Goal: Find specific page/section: Find specific page/section

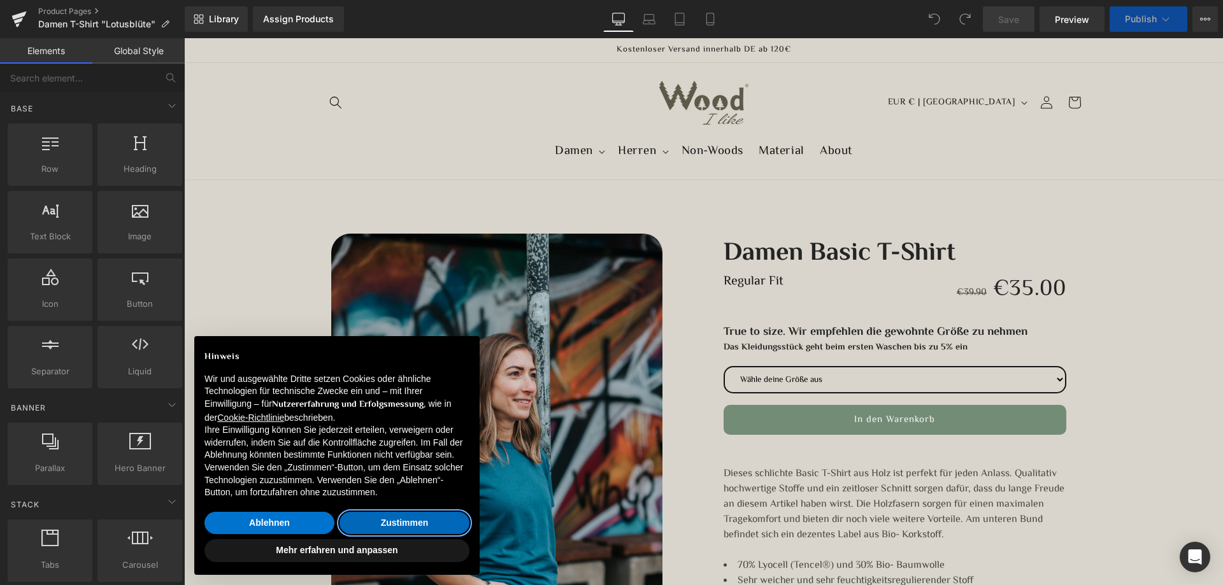
click at [392, 525] on button "Zustimmen" at bounding box center [405, 523] width 130 height 23
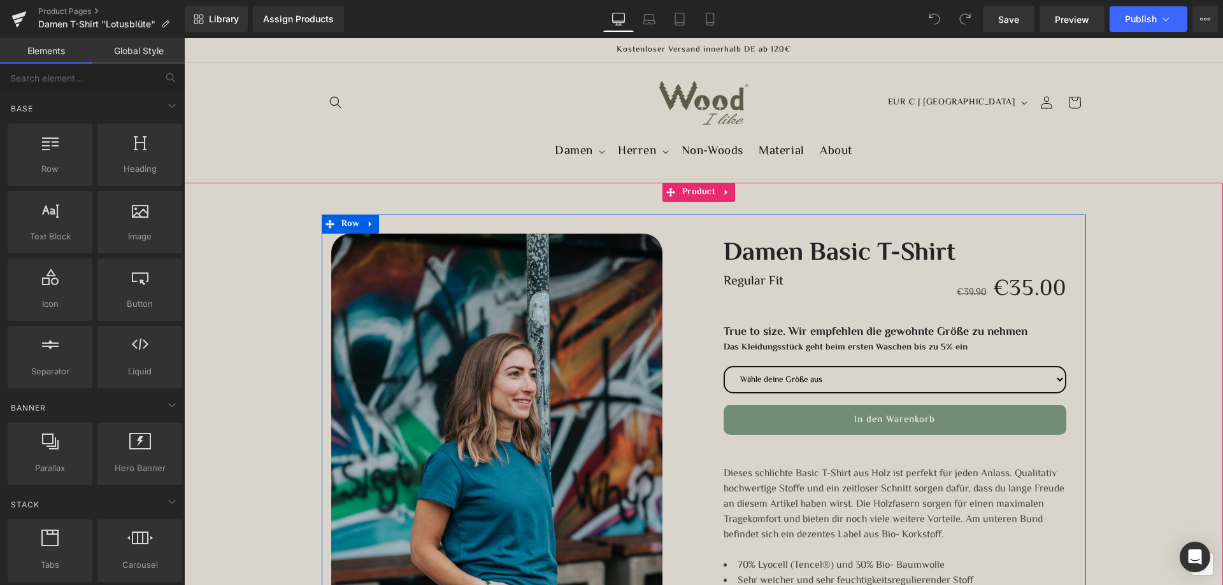
click at [874, 254] on link "Damen Basic T-Shirt" at bounding box center [840, 252] width 232 height 36
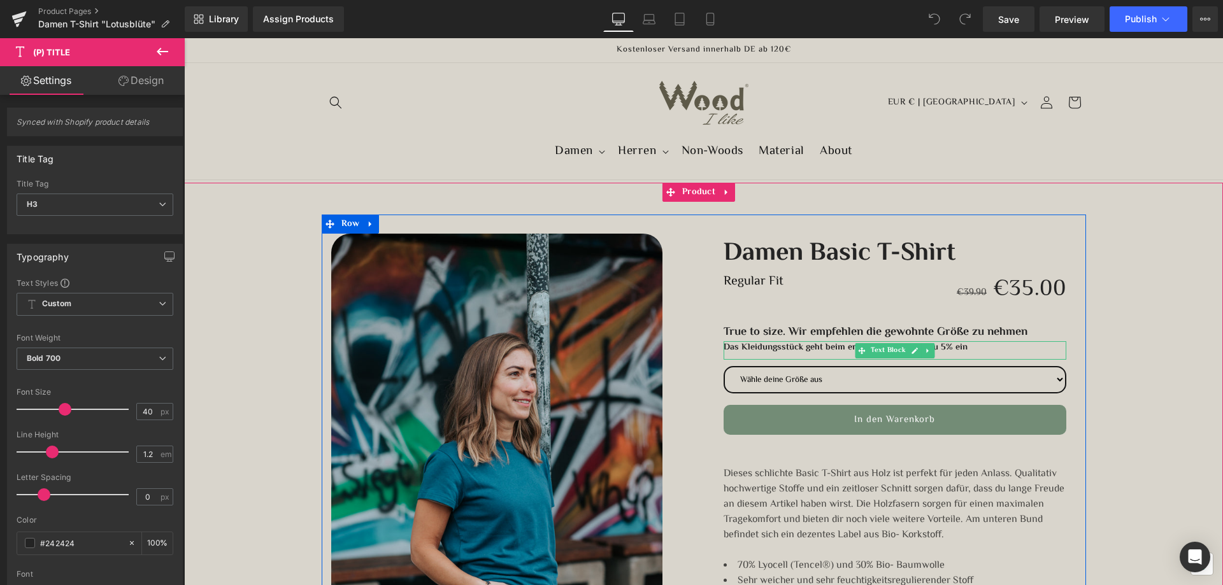
click at [784, 350] on b "Das Kleidungsstück geht beim ersten Waschen bis zu 5% ein" at bounding box center [846, 348] width 244 height 14
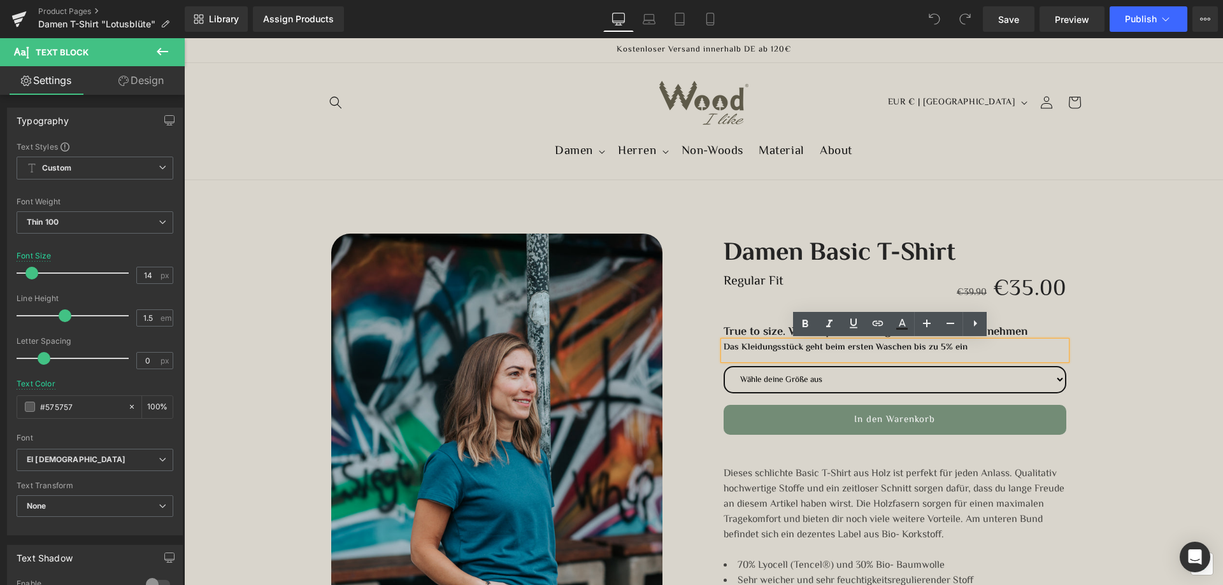
click at [777, 347] on b "Das Kleidungsstück geht beim ersten Waschen bis zu 5% ein" at bounding box center [846, 348] width 244 height 14
click at [905, 248] on link "Damen Basic T-Shirt" at bounding box center [840, 252] width 232 height 36
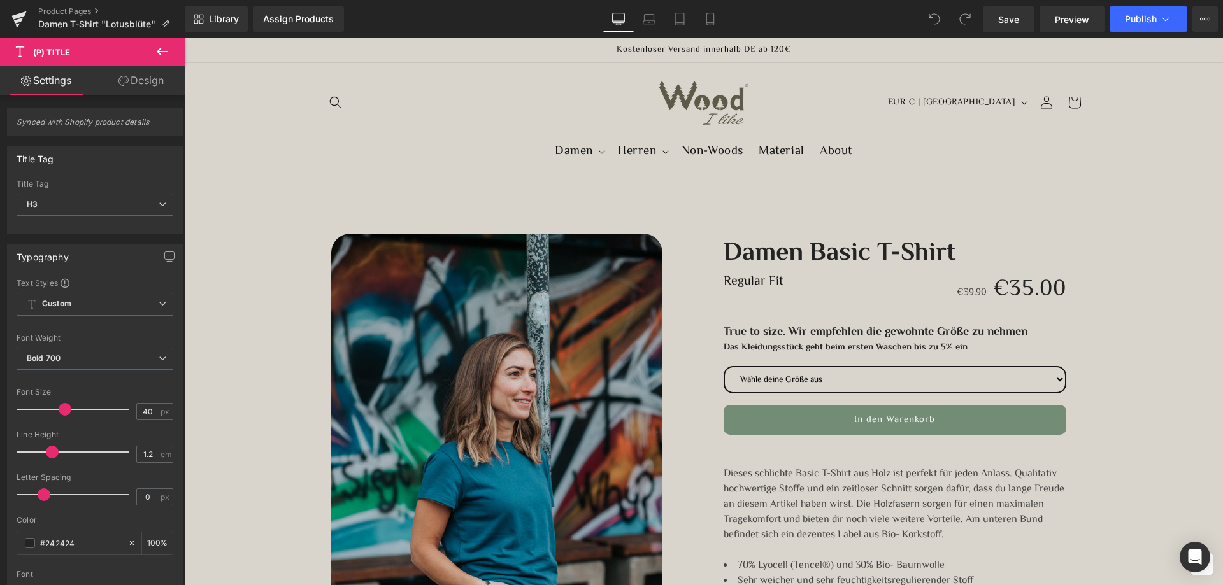
click at [45, 52] on span "(P) Title" at bounding box center [51, 52] width 37 height 10
click at [166, 47] on icon at bounding box center [162, 51] width 15 height 15
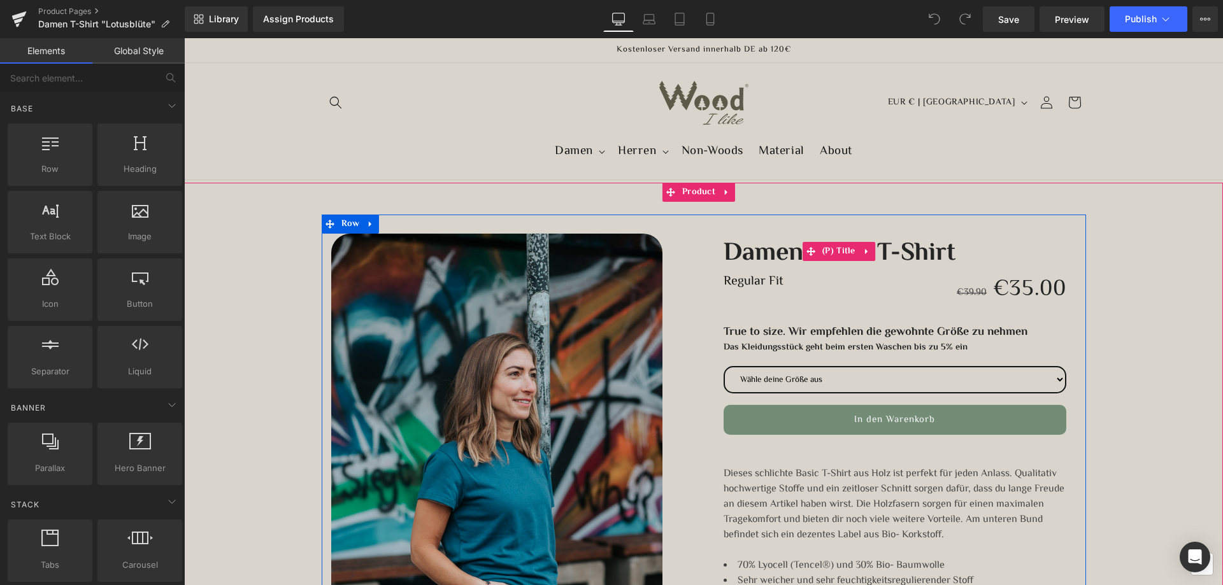
click at [765, 253] on link "Damen Basic T-Shirt" at bounding box center [840, 252] width 232 height 36
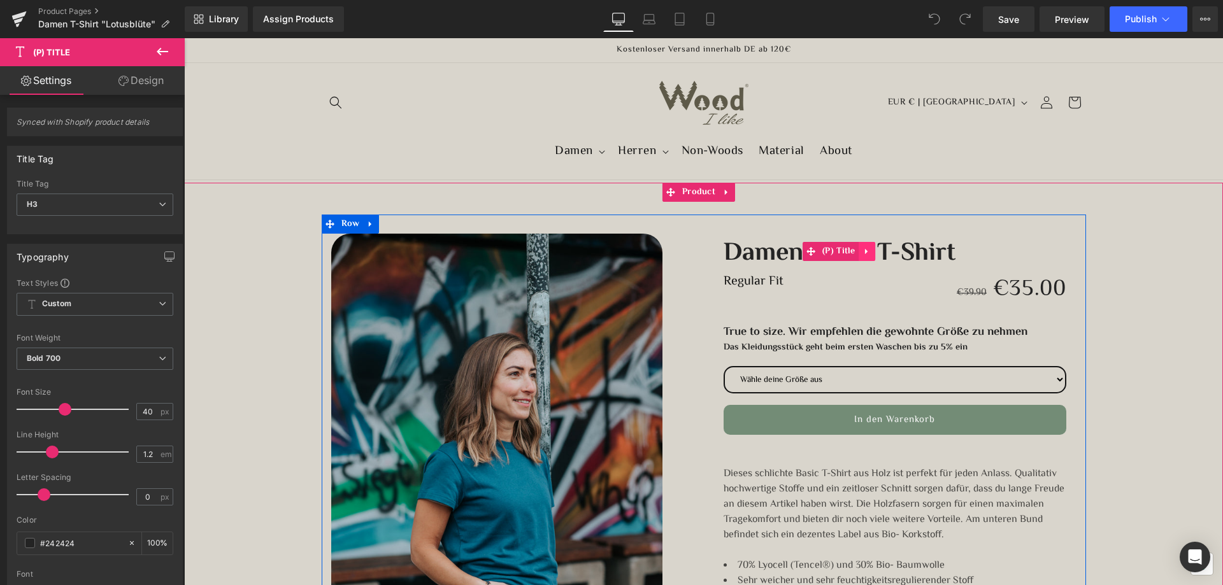
click at [865, 254] on icon at bounding box center [866, 252] width 3 height 6
click at [810, 252] on link "(P) Title" at bounding box center [806, 251] width 56 height 19
click at [840, 254] on span "(P) Title" at bounding box center [838, 251] width 39 height 19
click at [842, 254] on span "(P) Title" at bounding box center [838, 251] width 39 height 19
click at [842, 254] on span "(P) Title" at bounding box center [838, 252] width 39 height 19
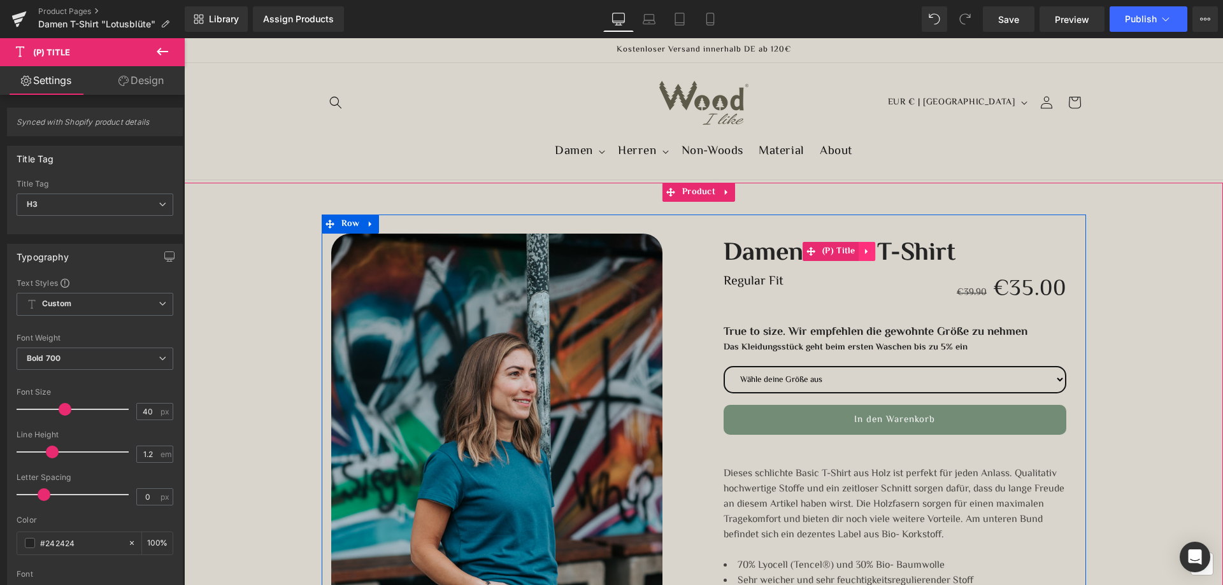
click at [863, 250] on icon at bounding box center [867, 252] width 9 height 10
click at [891, 250] on icon at bounding box center [892, 252] width 3 height 6
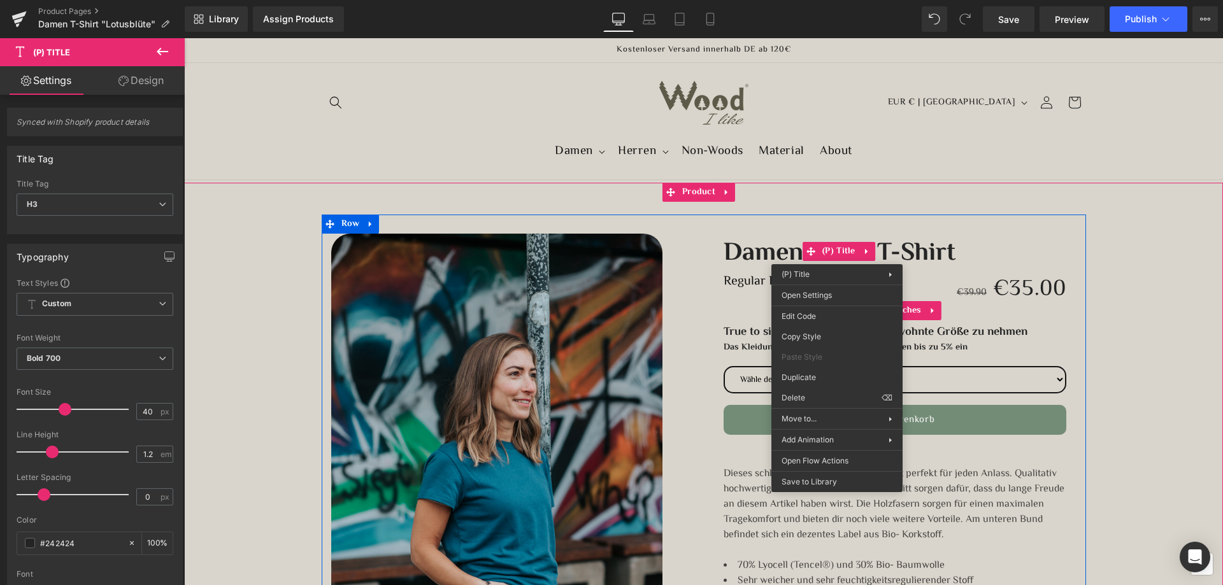
click at [722, 318] on div "Size XS S M L XL" at bounding box center [895, 310] width 363 height 19
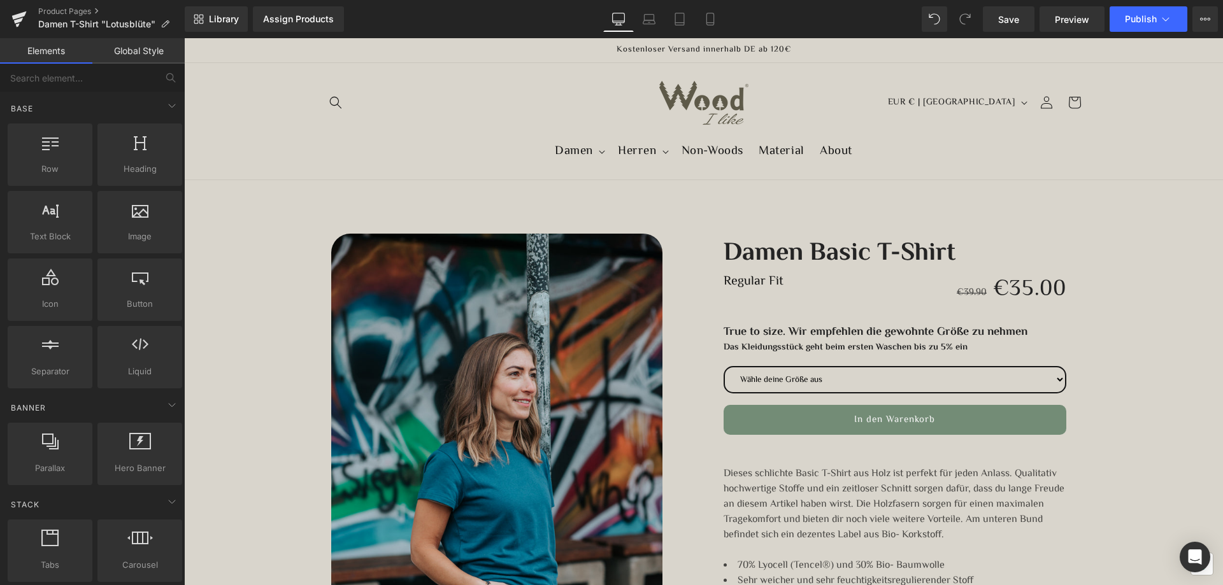
click at [436, 93] on header "[PERSON_NAME] T-Shirt Sweatshirt Hoodie Herren" at bounding box center [704, 121] width 828 height 117
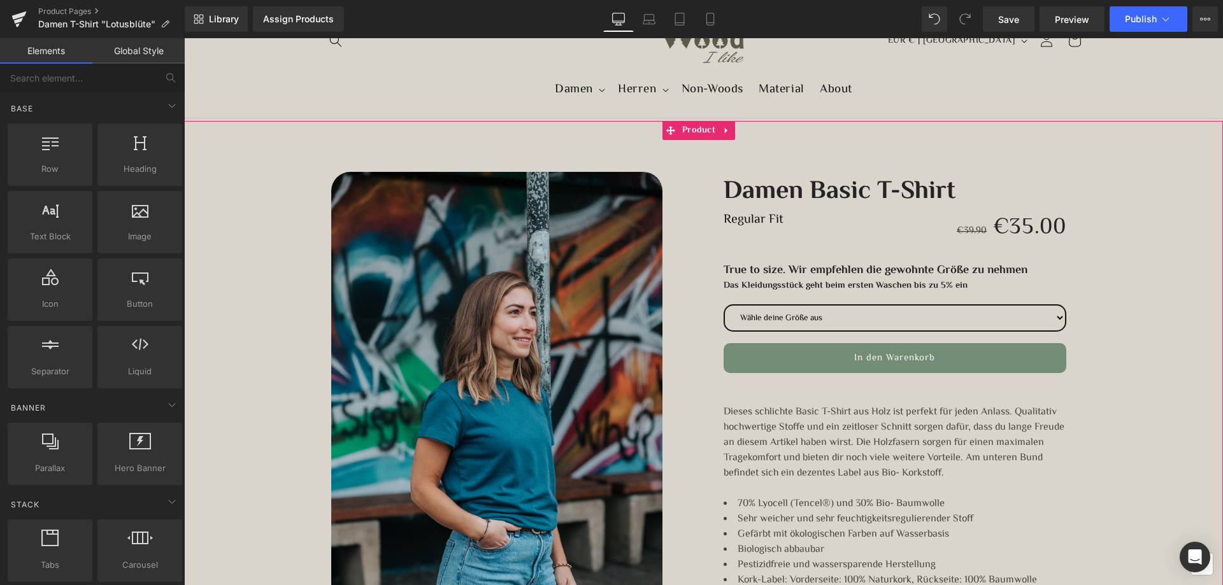
scroll to position [127, 0]
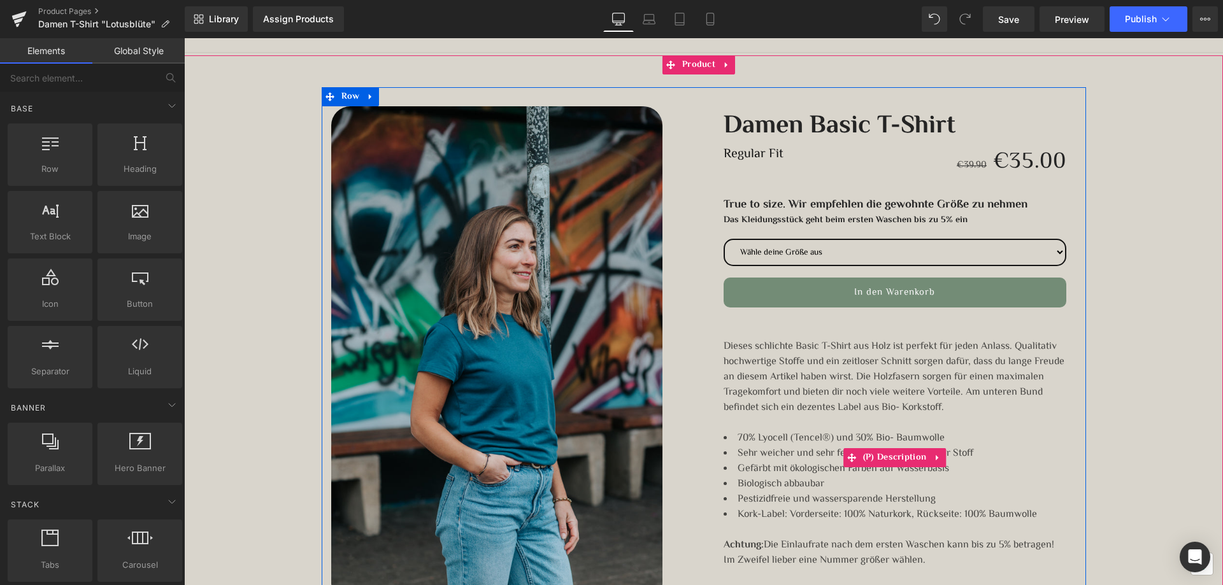
click at [834, 348] on span "Dieses schlichte Basic T-Shirt aus Holz ist perfekt für jeden Anlass. Qualitati…" at bounding box center [894, 377] width 341 height 77
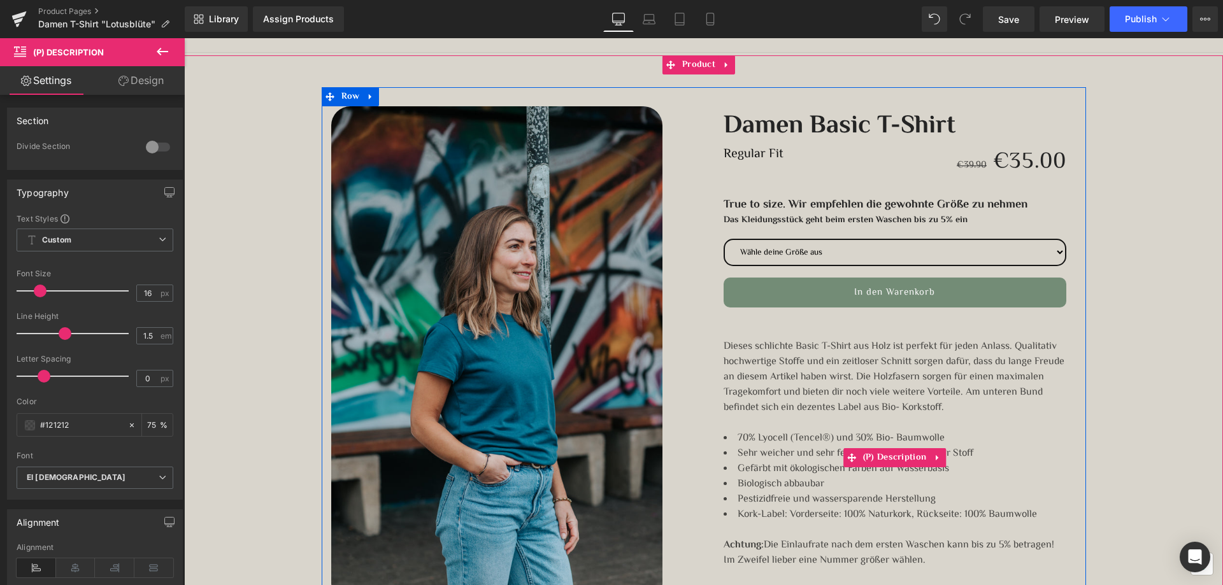
click at [836, 341] on span "Dieses schlichte Basic T-Shirt aus Holz ist perfekt für jeden Anlass. Qualitati…" at bounding box center [894, 377] width 341 height 77
click at [849, 363] on span "Dieses schlichte Basic T-Shirt aus Holz ist perfekt für jeden Anlass. Qualitati…" at bounding box center [894, 377] width 341 height 77
click at [879, 373] on span "Dieses schlichte Basic T-Shirt aus Holz ist perfekt für jeden Anlass. Qualitati…" at bounding box center [894, 377] width 341 height 77
click at [877, 399] on span "Dieses schlichte Basic T-Shirt aus Holz ist perfekt für jeden Anlass. Qualitati…" at bounding box center [894, 377] width 341 height 77
click at [876, 405] on span "Dieses schlichte Basic T-Shirt aus Holz ist perfekt für jeden Anlass. Qualitati…" at bounding box center [894, 377] width 341 height 77
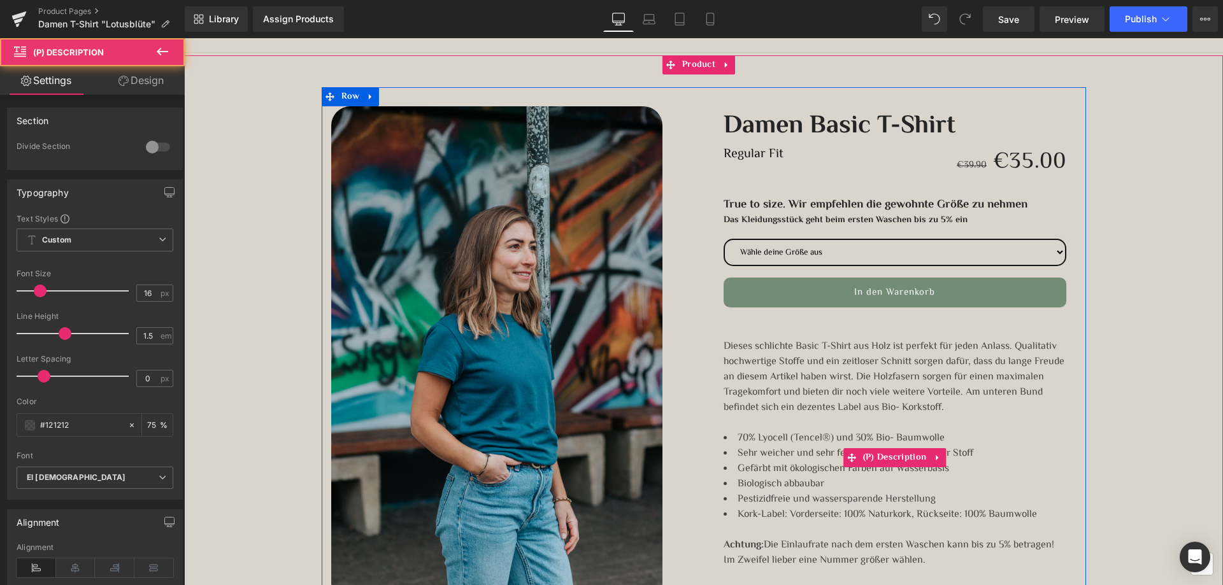
click at [858, 412] on span "Dieses schlichte Basic T-Shirt aus Holz ist perfekt für jeden Anlass. Qualitati…" at bounding box center [894, 377] width 341 height 77
click at [845, 406] on span "Dieses schlichte Basic T-Shirt aus Holz ist perfekt für jeden Anlass. Qualitati…" at bounding box center [894, 377] width 341 height 77
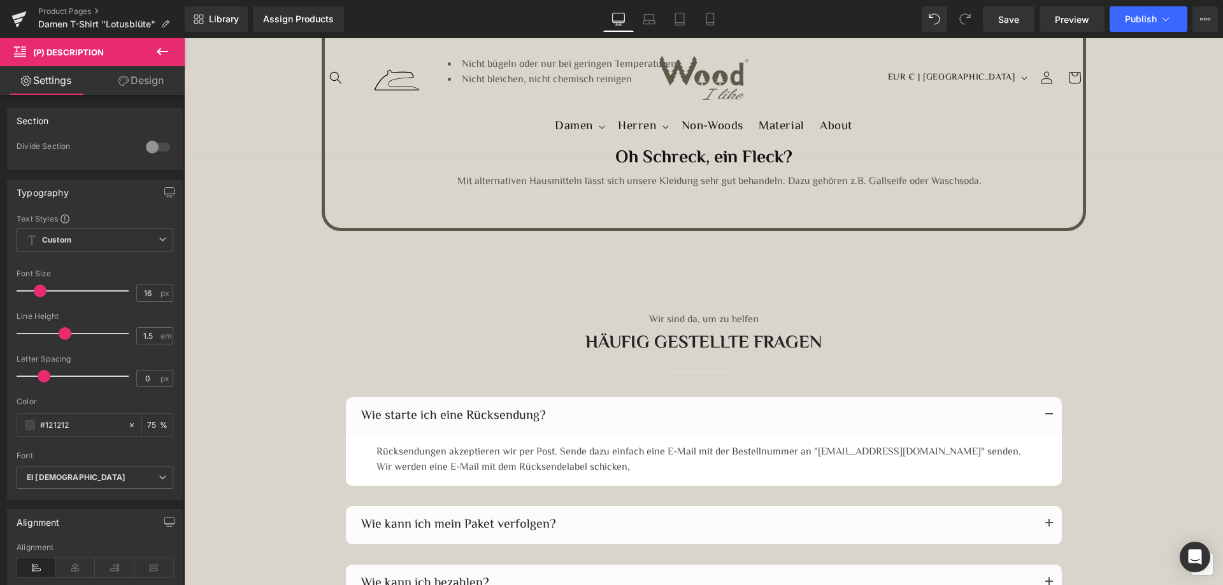
scroll to position [2039, 0]
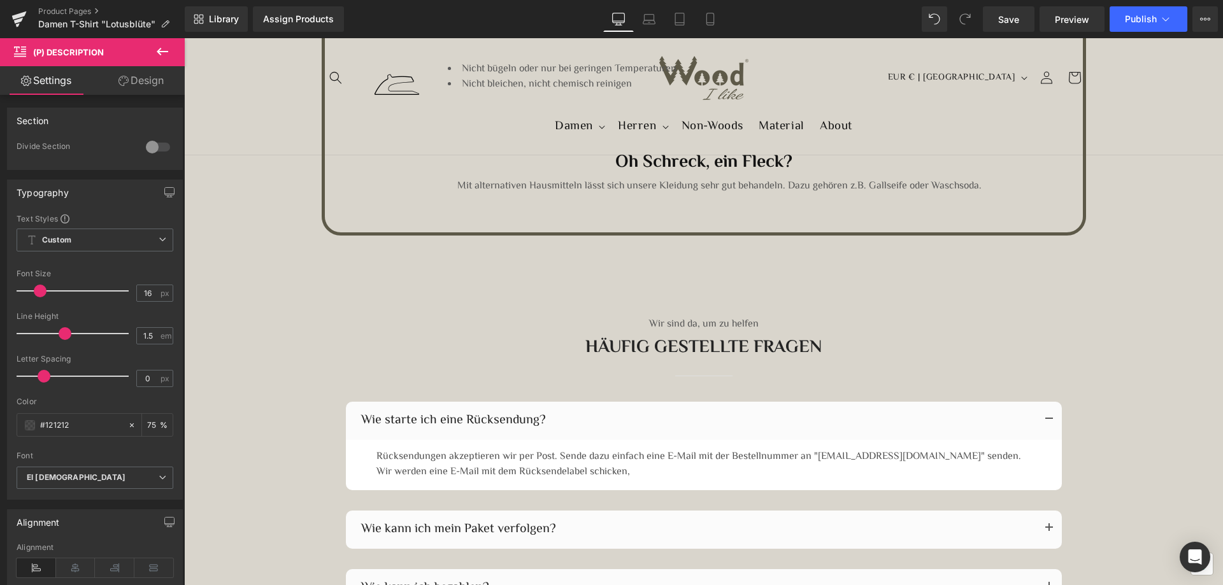
click at [164, 47] on icon at bounding box center [162, 51] width 15 height 15
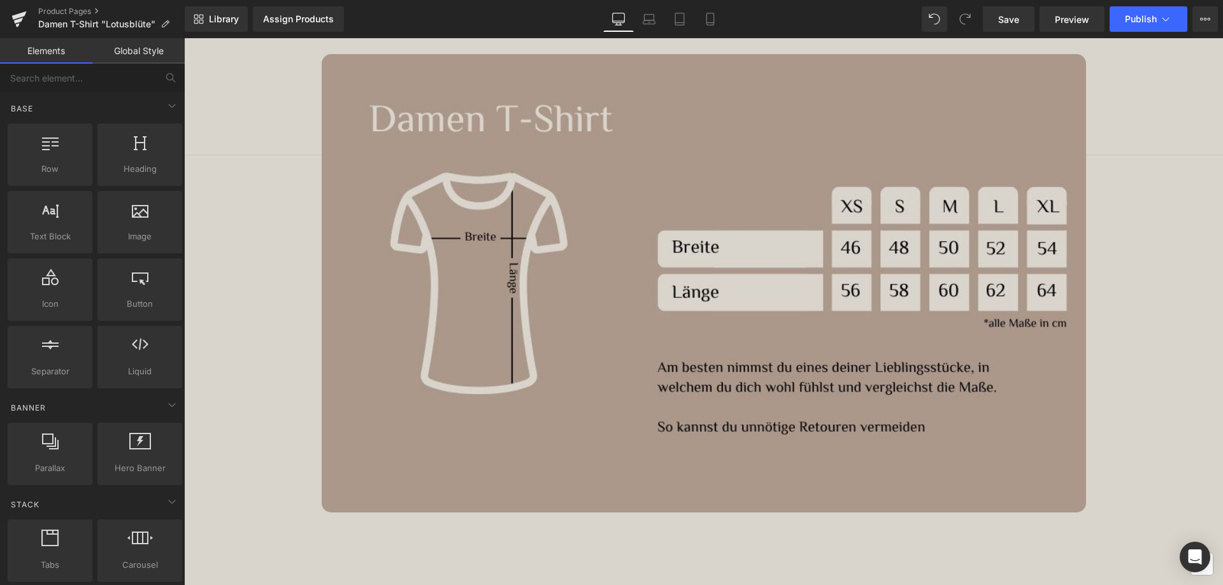
scroll to position [828, 0]
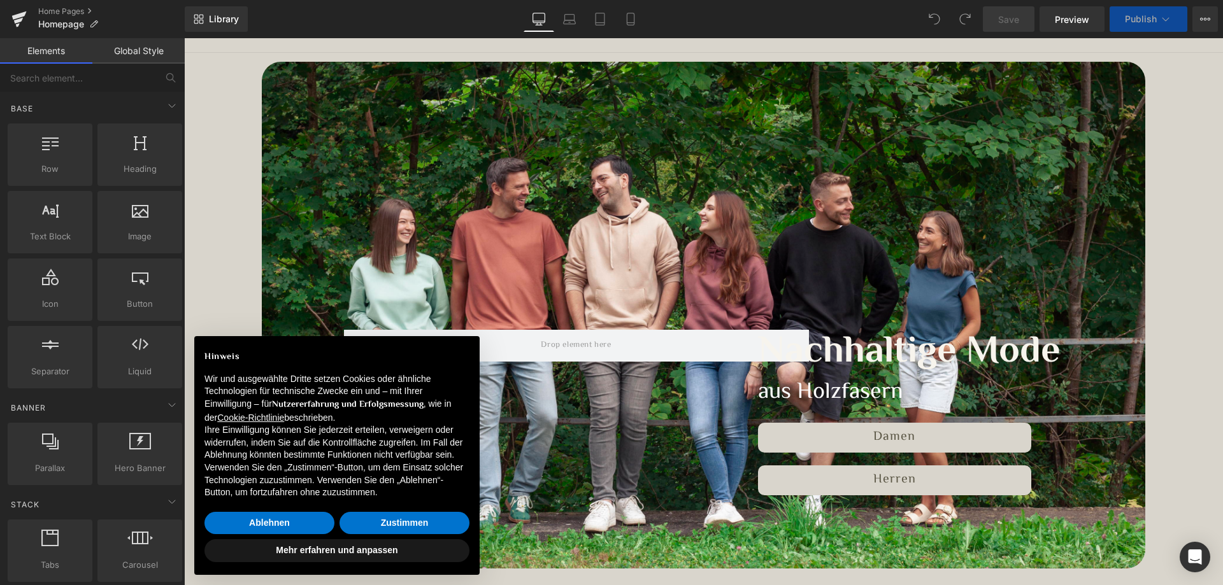
scroll to position [191, 0]
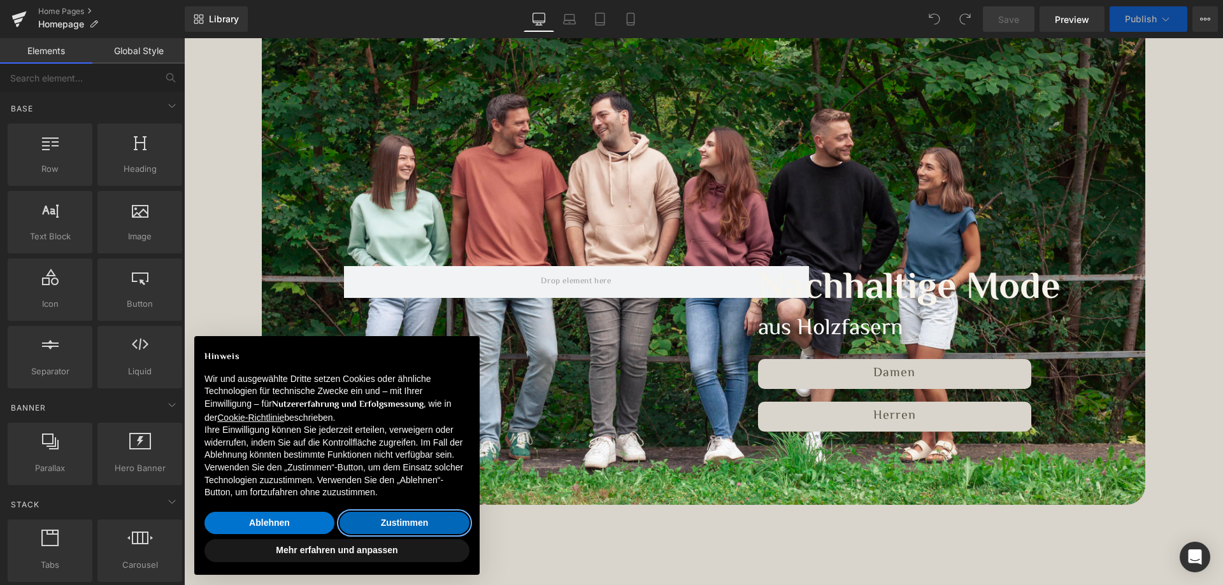
drag, startPoint x: 396, startPoint y: 517, endPoint x: 397, endPoint y: 497, distance: 20.4
click at [396, 518] on button "Zustimmen" at bounding box center [405, 523] width 130 height 23
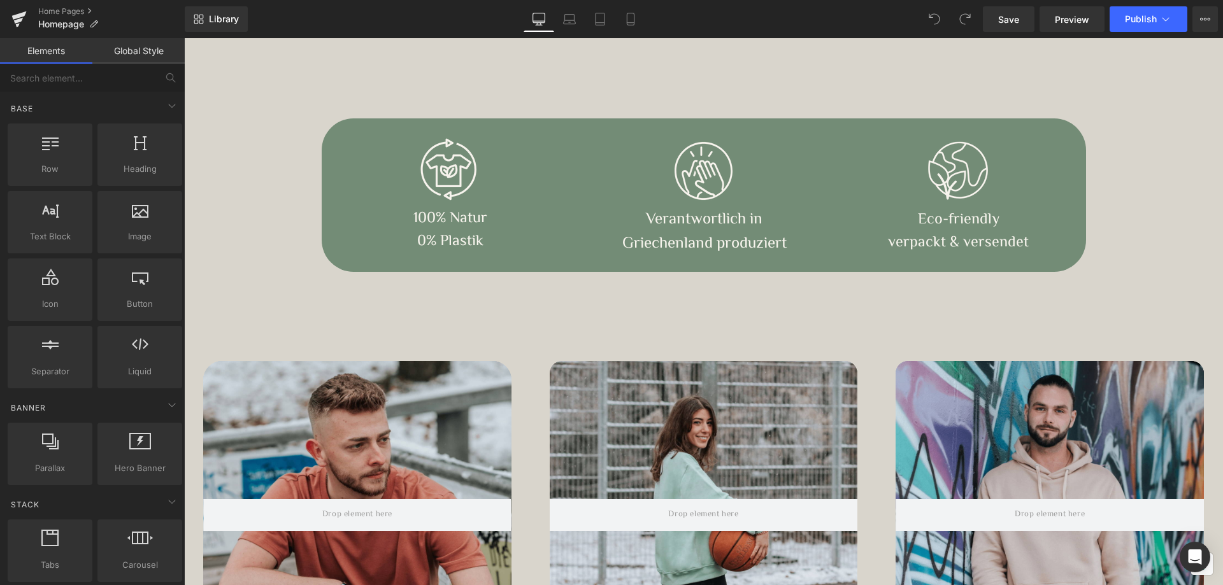
scroll to position [828, 0]
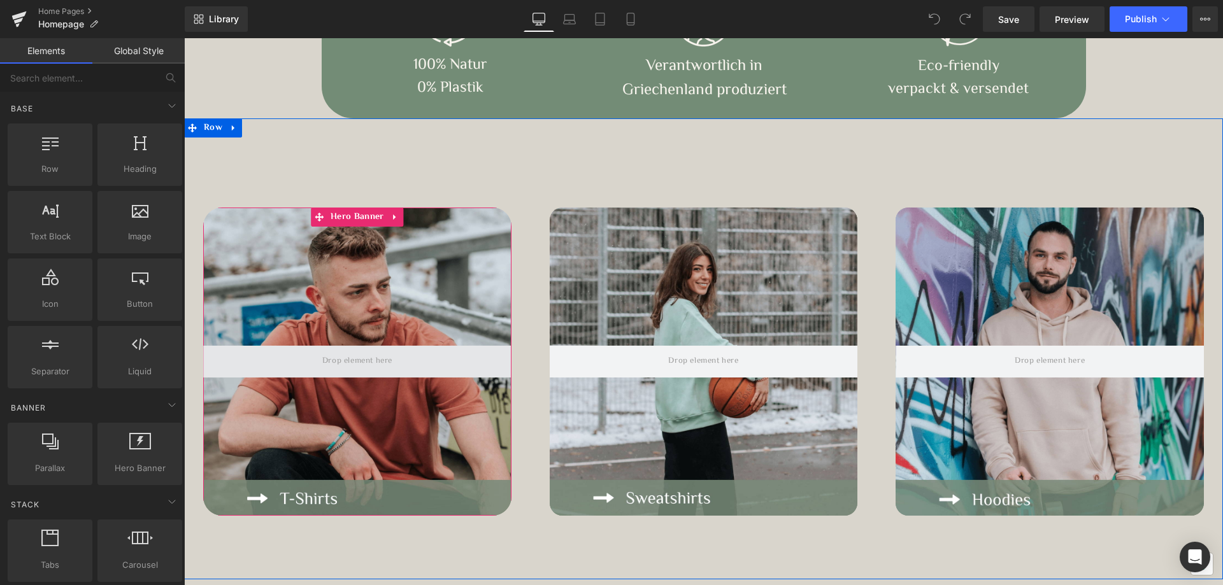
click at [345, 363] on span at bounding box center [357, 361] width 79 height 21
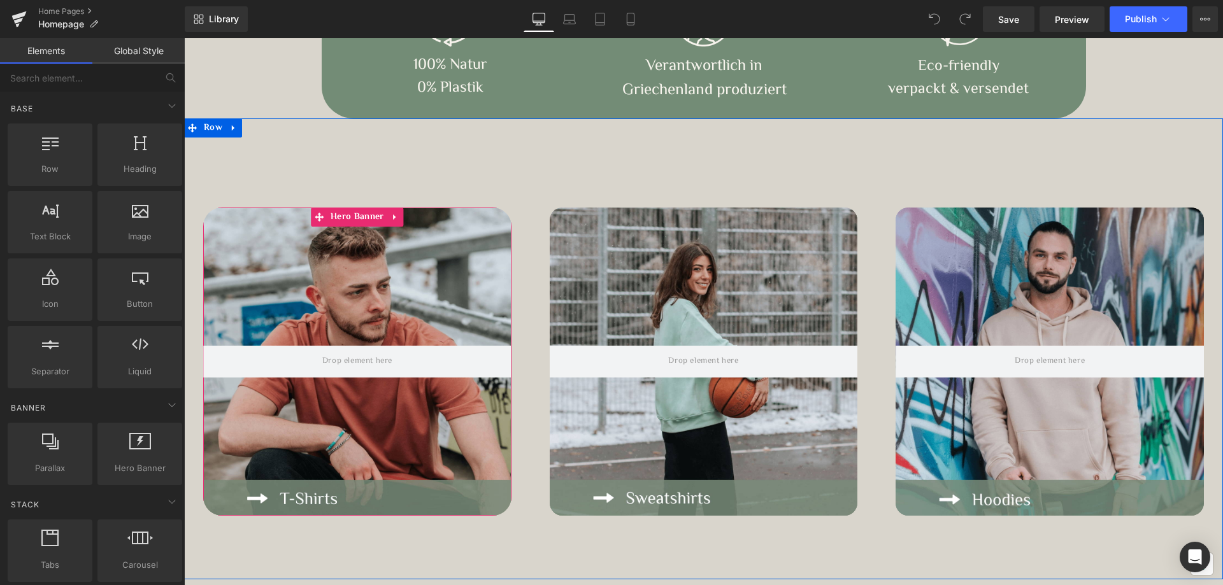
click at [350, 331] on div at bounding box center [357, 362] width 308 height 308
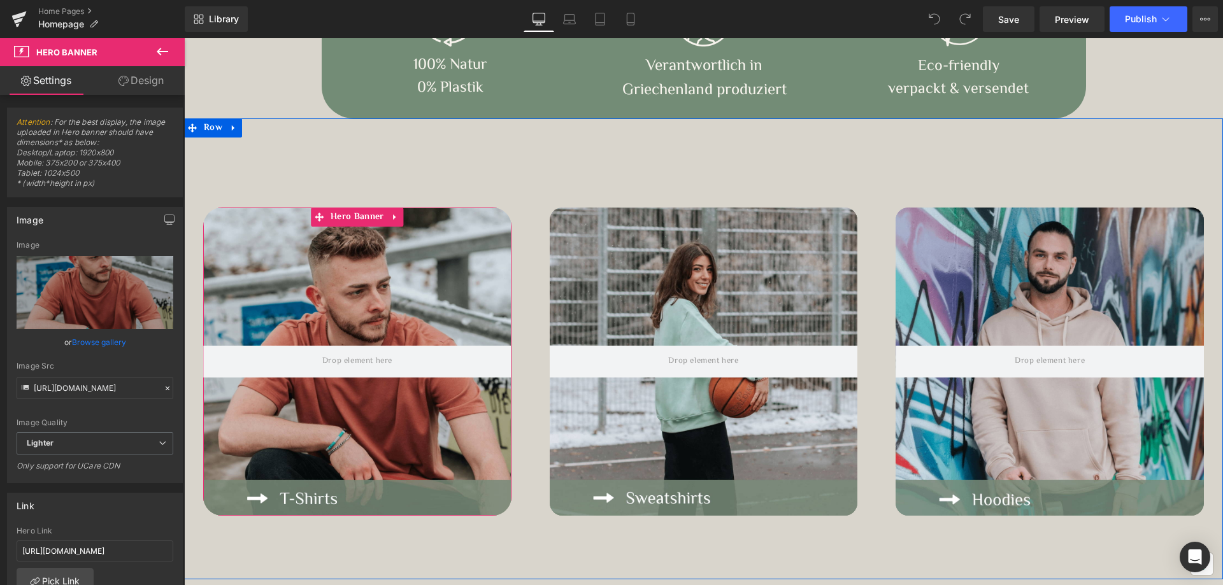
click at [299, 496] on div at bounding box center [357, 362] width 308 height 308
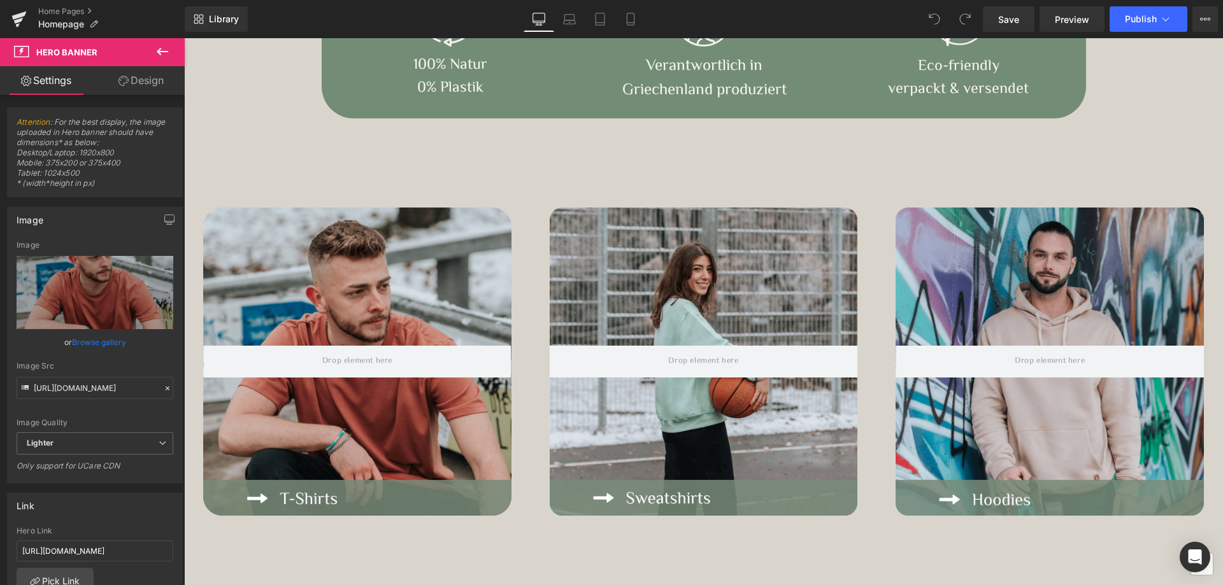
click at [159, 48] on icon at bounding box center [162, 51] width 15 height 15
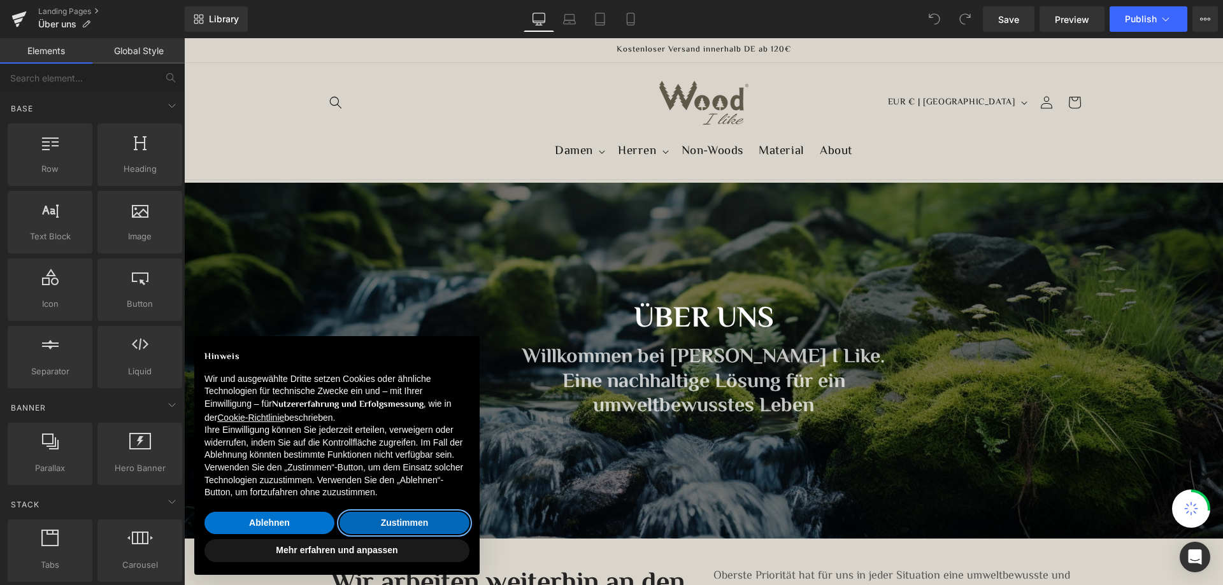
click at [391, 525] on button "Zustimmen" at bounding box center [405, 523] width 130 height 23
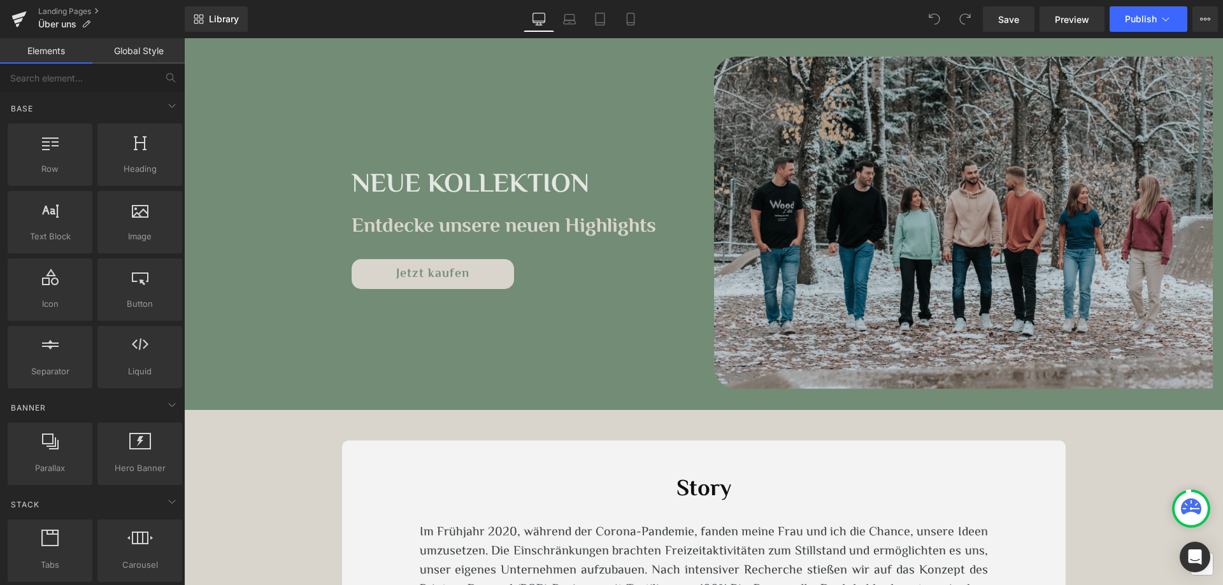
scroll to position [2739, 0]
